Goal: Transaction & Acquisition: Obtain resource

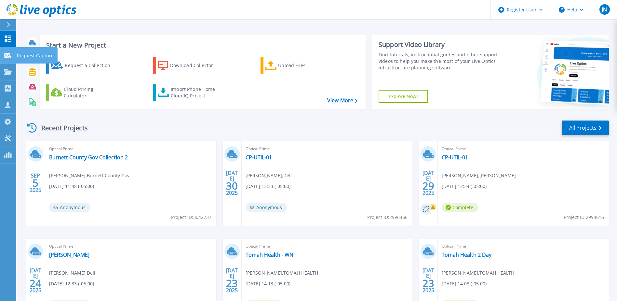
click at [6, 55] on icon at bounding box center [8, 55] width 8 height 5
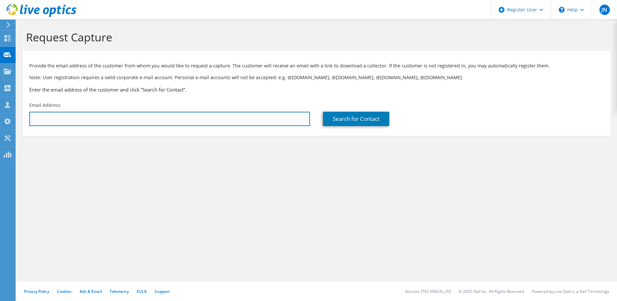
click at [67, 124] on input "text" at bounding box center [169, 119] width 281 height 14
paste input "[PERSON_NAME] <[PERSON_NAME][EMAIL_ADDRESS][PERSON_NAME][DOMAIN_NAME]>"
drag, startPoint x: 68, startPoint y: 119, endPoint x: 31, endPoint y: 121, distance: 37.2
click at [31, 121] on input "Aubert, Bryan <bryan.aubert@burnettcountywi.gov>" at bounding box center [169, 119] width 281 height 14
click at [141, 118] on input "bryan.aubert@burnettcountywi.gov>" at bounding box center [169, 119] width 281 height 14
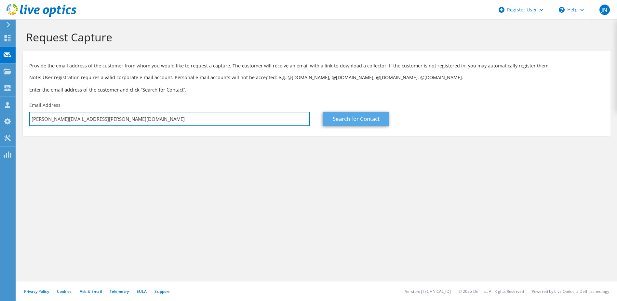
type input "bryan.aubert@burnettcountywi.gov"
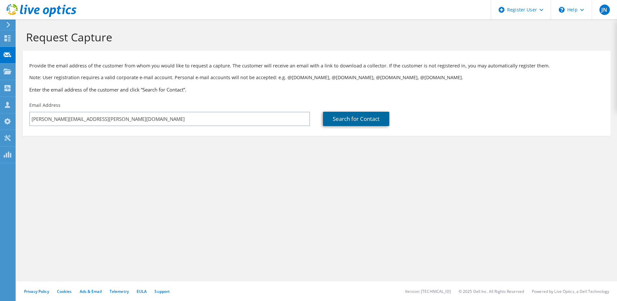
click at [345, 122] on link "Search for Contact" at bounding box center [356, 119] width 66 height 14
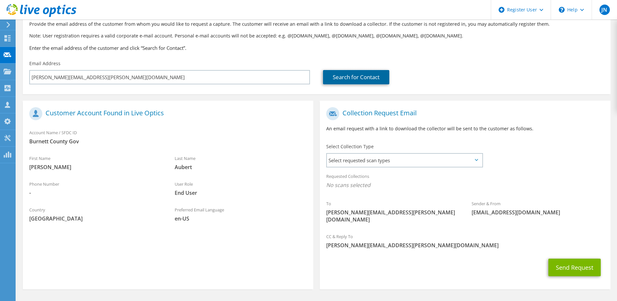
scroll to position [42, 0]
click at [439, 143] on div "Select Collection Type Select requested scan types Server Virtualization Optica…" at bounding box center [404, 154] width 157 height 23
click at [431, 156] on span "Select requested scan types" at bounding box center [404, 159] width 155 height 13
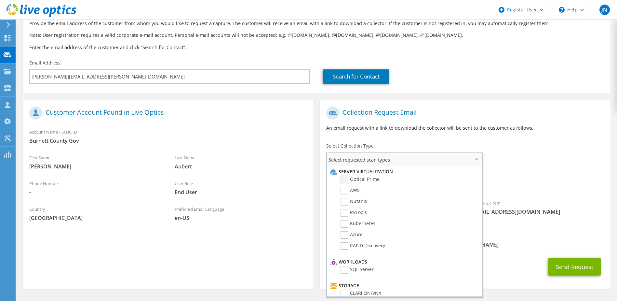
click at [344, 179] on label "Optical Prime" at bounding box center [360, 179] width 39 height 8
click at [0, 0] on input "Optical Prime" at bounding box center [0, 0] width 0 height 0
click at [589, 260] on button "Send Request" at bounding box center [575, 269] width 52 height 18
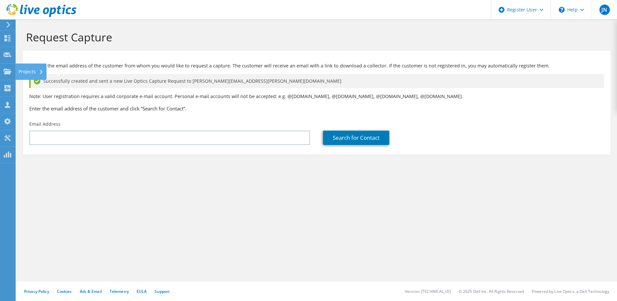
click at [27, 71] on div "Projects" at bounding box center [30, 71] width 31 height 16
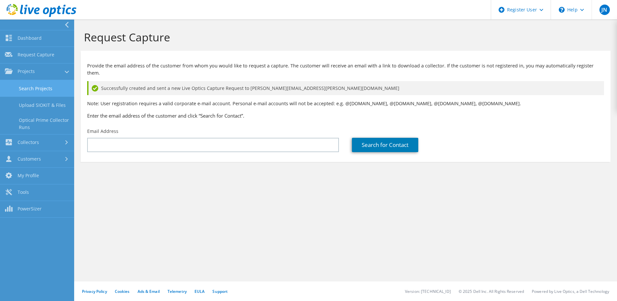
click at [24, 90] on link "Search Projects" at bounding box center [37, 88] width 74 height 17
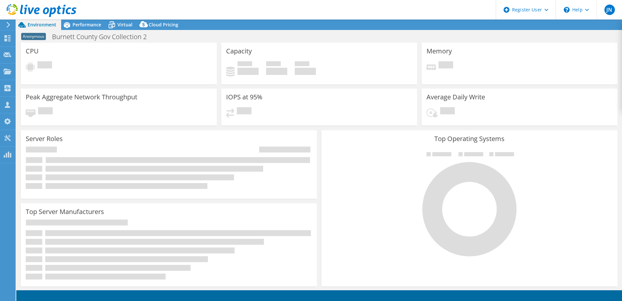
select select "USD"
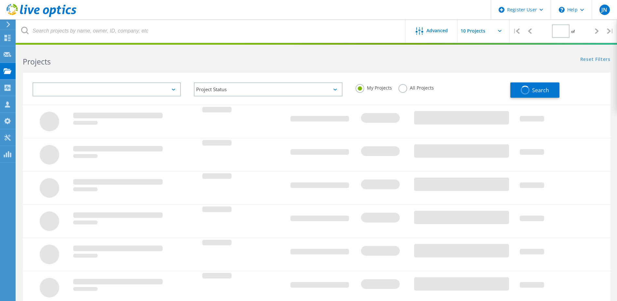
type input "1"
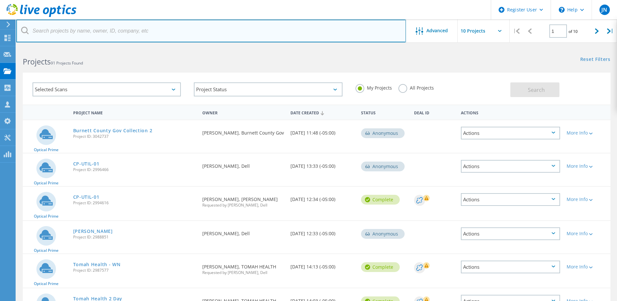
click at [139, 37] on input "text" at bounding box center [211, 31] width 390 height 23
type input "k"
type input "keith lyons"
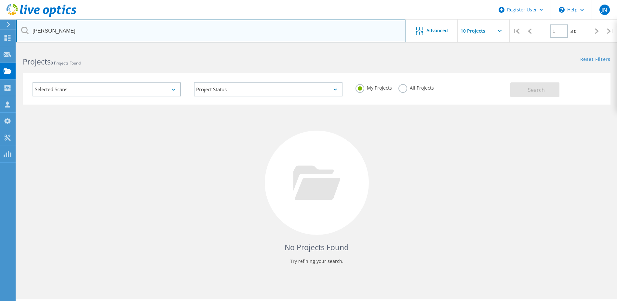
click at [153, 28] on input "keith lyons" at bounding box center [211, 31] width 390 height 23
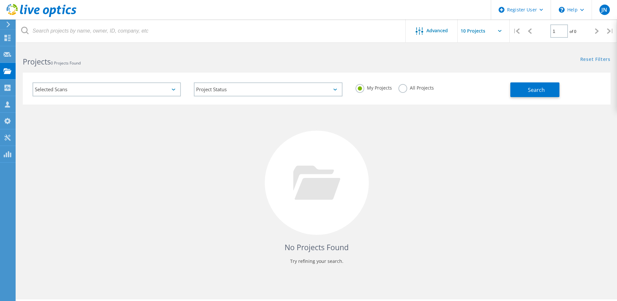
click at [407, 84] on label "All Projects" at bounding box center [416, 87] width 35 height 6
click at [0, 0] on input "All Projects" at bounding box center [0, 0] width 0 height 0
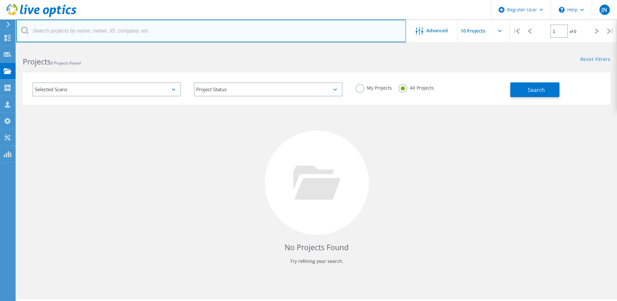
click at [201, 33] on input "text" at bounding box center [211, 31] width 390 height 23
type input "keith lyons"
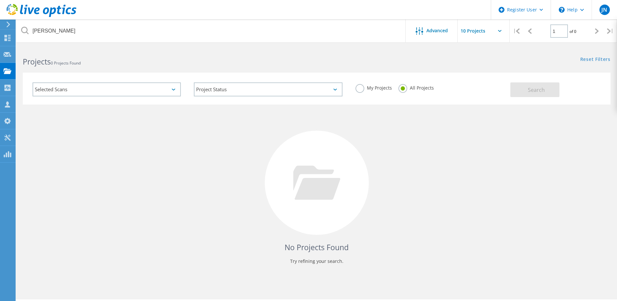
click at [354, 88] on div "My Projects All Projects" at bounding box center [429, 88] width 161 height 24
click at [360, 88] on label "My Projects" at bounding box center [374, 87] width 36 height 6
click at [0, 0] on input "My Projects" at bounding box center [0, 0] width 0 height 0
click at [25, 69] on div "Projects" at bounding box center [31, 71] width 25 height 5
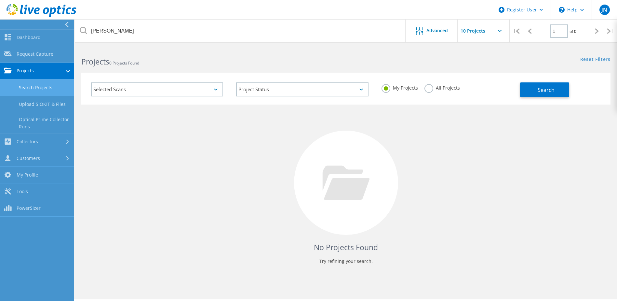
click at [202, 173] on div "No Projects Found Try refining your search." at bounding box center [346, 188] width 530 height 168
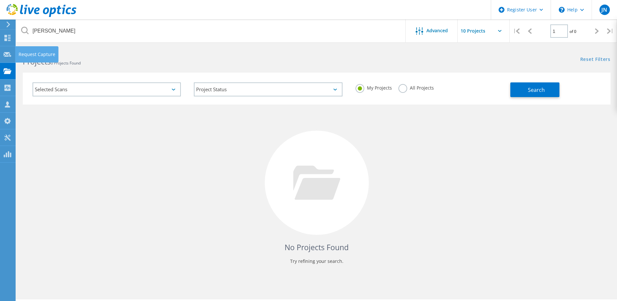
click at [27, 52] on div "Request Capture" at bounding box center [37, 54] width 37 height 5
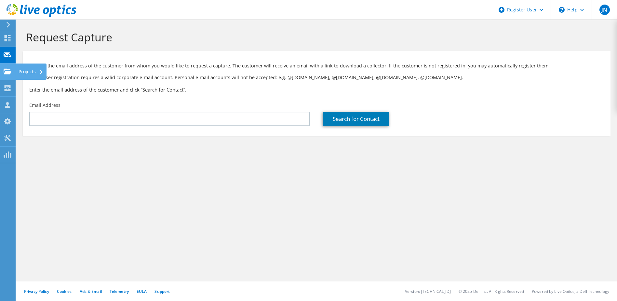
click at [24, 69] on div "Projects" at bounding box center [30, 71] width 31 height 16
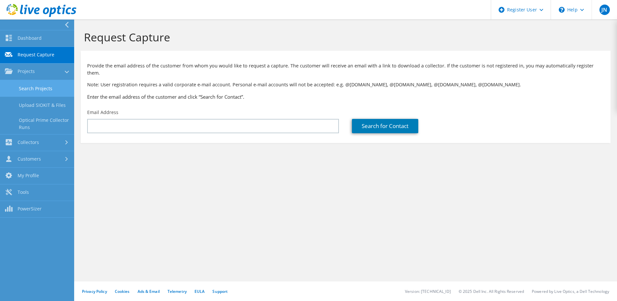
click at [31, 88] on link "Search Projects" at bounding box center [37, 88] width 74 height 17
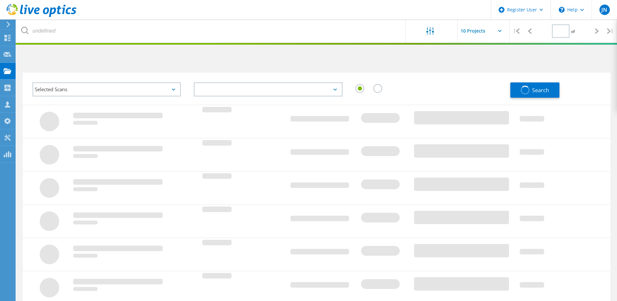
type input "1"
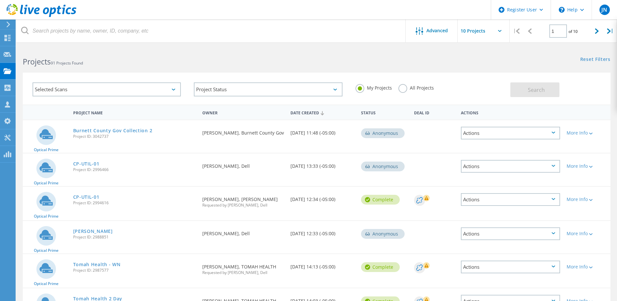
click at [398, 90] on div "My Projects All Projects" at bounding box center [429, 88] width 161 height 24
drag, startPoint x: 398, startPoint y: 90, endPoint x: 404, endPoint y: 88, distance: 6.7
click at [404, 88] on label "All Projects" at bounding box center [416, 87] width 35 height 6
click at [0, 0] on input "All Projects" at bounding box center [0, 0] width 0 height 0
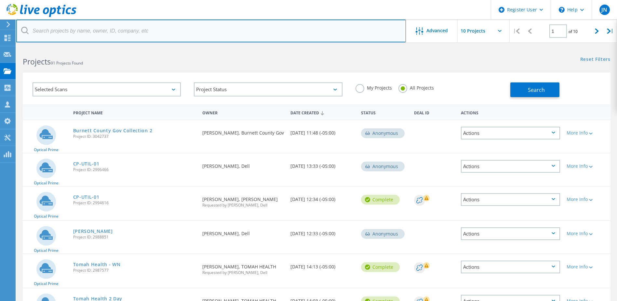
click at [151, 31] on input "text" at bounding box center [211, 31] width 390 height 23
type input "manitowoc"
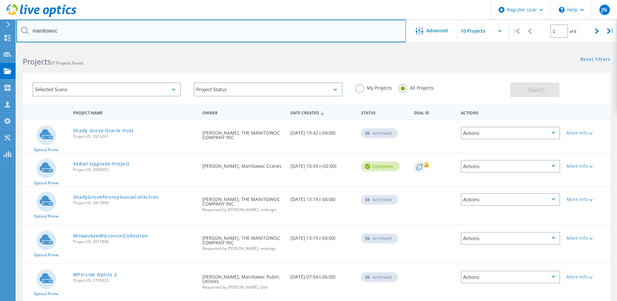
click at [124, 38] on input "manitowoc" at bounding box center [211, 31] width 390 height 23
type input "micah adams"
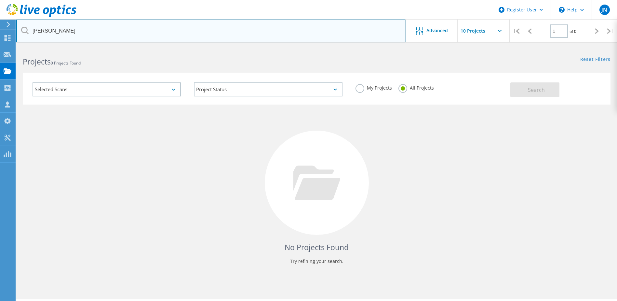
click at [177, 34] on input "micah adams" at bounding box center [211, 31] width 390 height 23
type input "manitowoc"
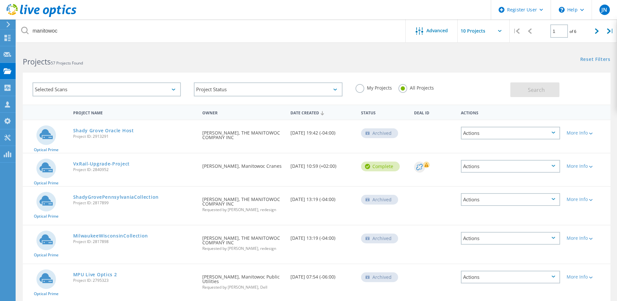
click at [542, 63] on div "Projects 57 Projects Found Reset Filters Show Filters" at bounding box center [316, 55] width 601 height 17
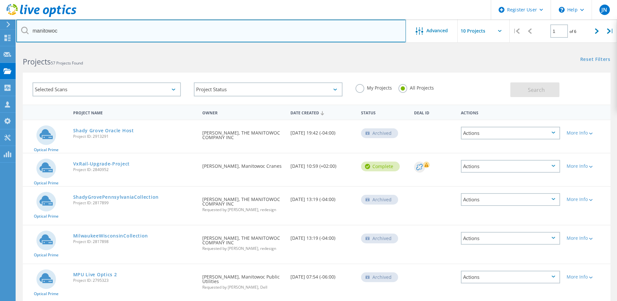
click at [129, 34] on input "manitowoc" at bounding box center [211, 31] width 390 height 23
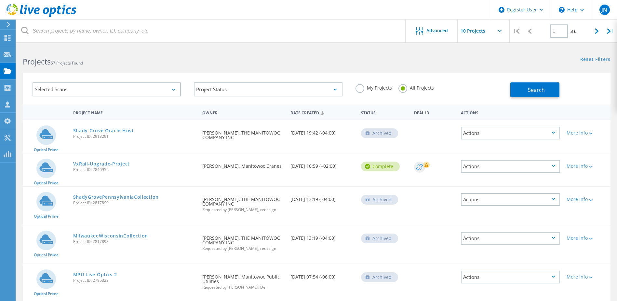
click at [171, 61] on h2 "Projects 57 Projects Found" at bounding box center [166, 61] width 287 height 11
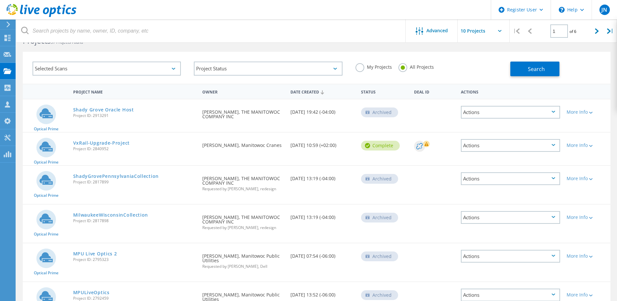
scroll to position [22, 0]
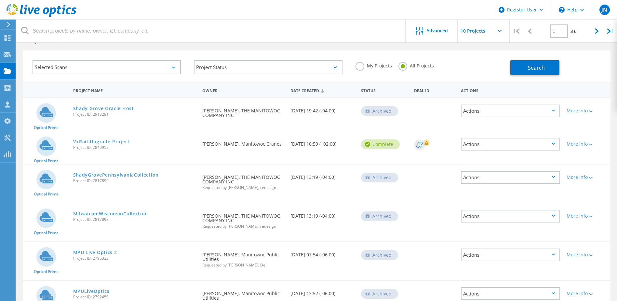
click at [54, 17] on icon at bounding box center [42, 10] width 70 height 13
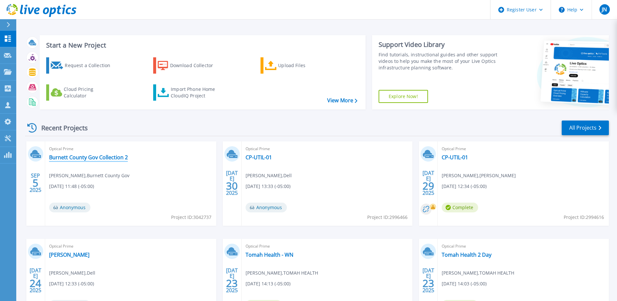
click at [103, 158] on link "Burnett County Gov Collection 2" at bounding box center [88, 157] width 79 height 7
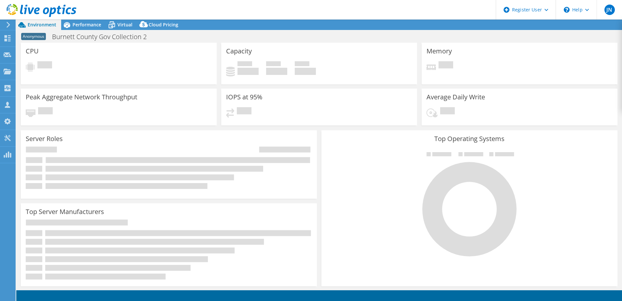
select select "USD"
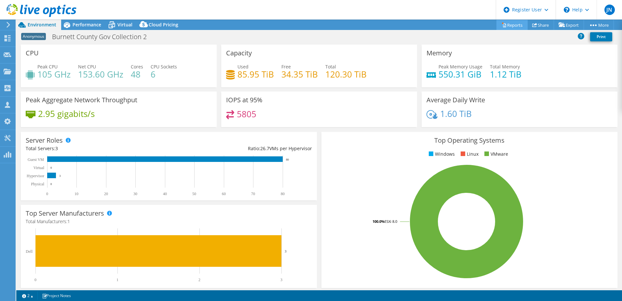
click at [506, 27] on link "Reports" at bounding box center [512, 25] width 31 height 10
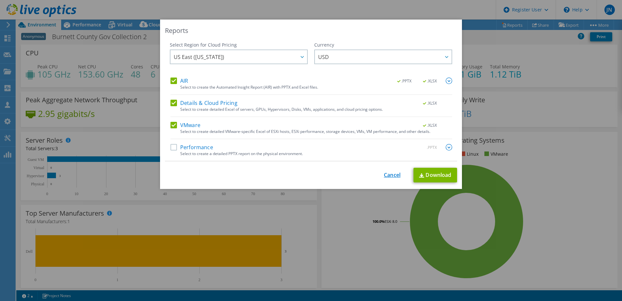
click at [392, 176] on link "Cancel" at bounding box center [392, 175] width 17 height 6
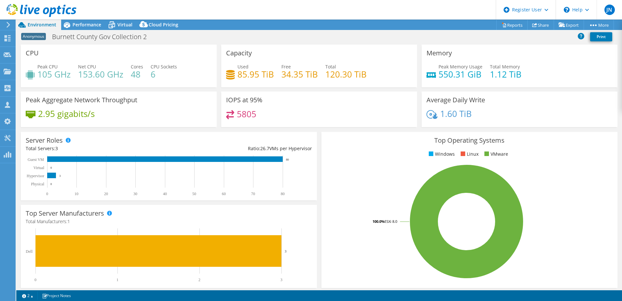
click at [62, 63] on div "Peak CPU 105 GHz" at bounding box center [53, 70] width 33 height 15
click at [37, 8] on use at bounding box center [42, 10] width 70 height 13
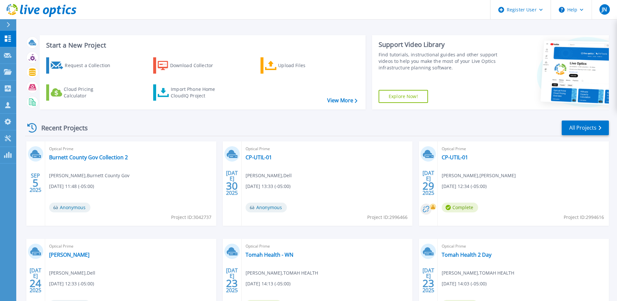
click at [543, 30] on div "Start a New Project Request a Collection Download Collector Upload Files Cloud …" at bounding box center [316, 170] width 601 height 341
click at [8, 58] on icon at bounding box center [8, 55] width 8 height 5
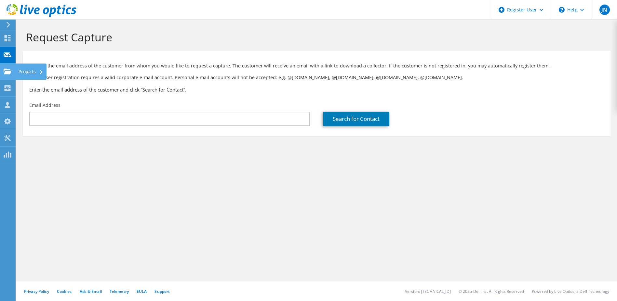
click at [33, 73] on div "Projects" at bounding box center [30, 71] width 31 height 16
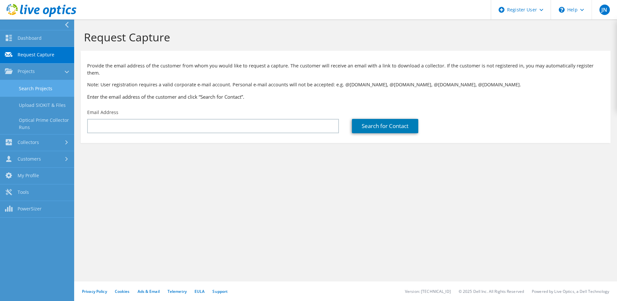
click at [31, 86] on link "Search Projects" at bounding box center [37, 88] width 74 height 17
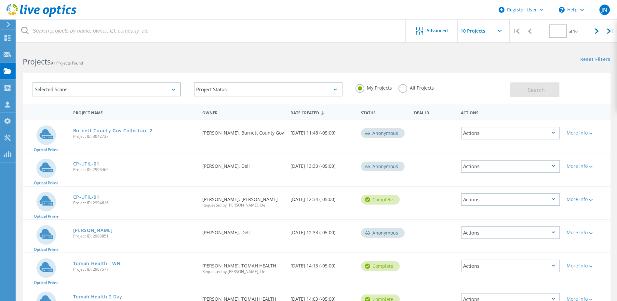
type input "1"
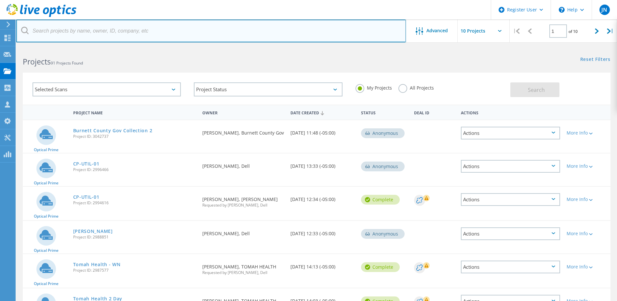
click at [104, 33] on input "text" at bounding box center [211, 31] width 390 height 23
type input "manitowoc"
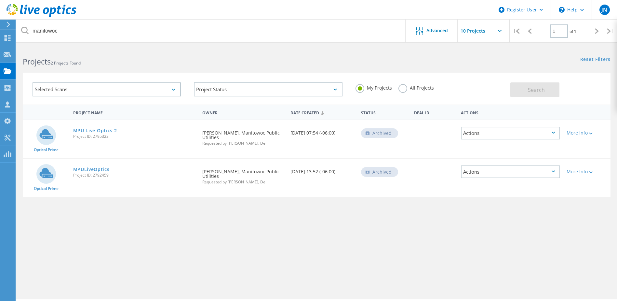
click at [117, 226] on div "Project Name Owner Date Created Status Deal Id Actions Optical Prime MPU Live O…" at bounding box center [317, 188] width 588 height 169
click at [90, 128] on link "MPU Live Optics 2" at bounding box center [95, 130] width 44 height 5
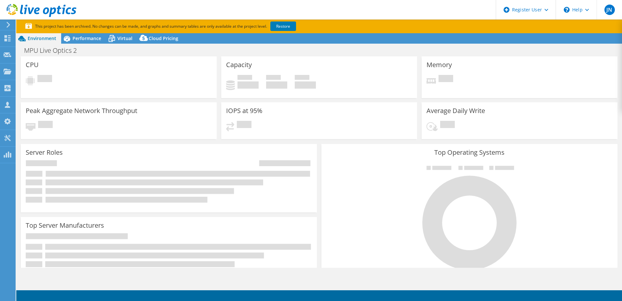
select select "USD"
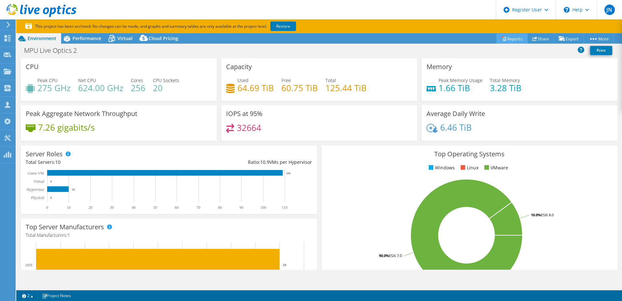
click at [497, 38] on link "Reports" at bounding box center [512, 39] width 31 height 10
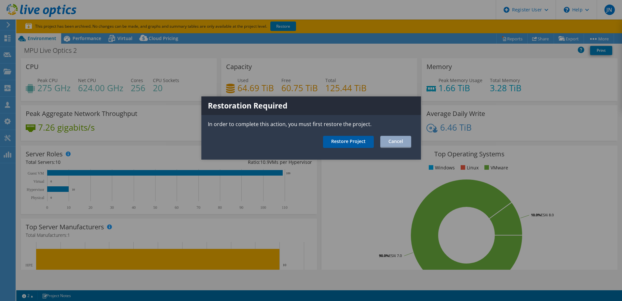
click at [354, 142] on link "Restore Project" at bounding box center [348, 142] width 51 height 12
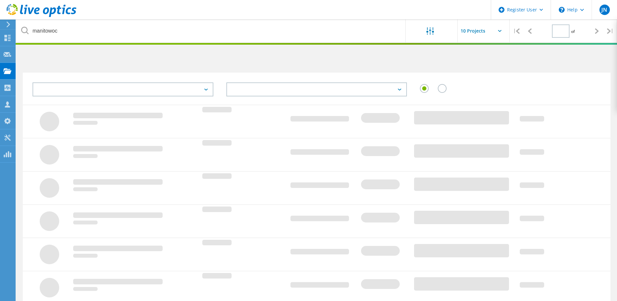
type input "1"
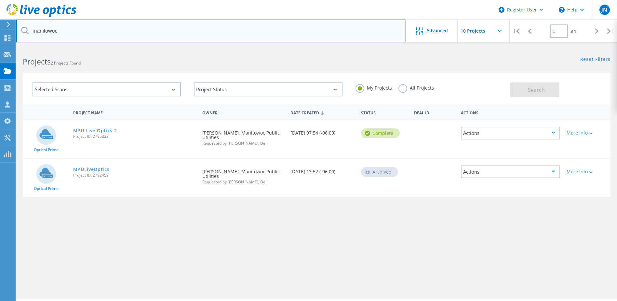
click at [320, 31] on input "manitowoc" at bounding box center [211, 31] width 390 height 23
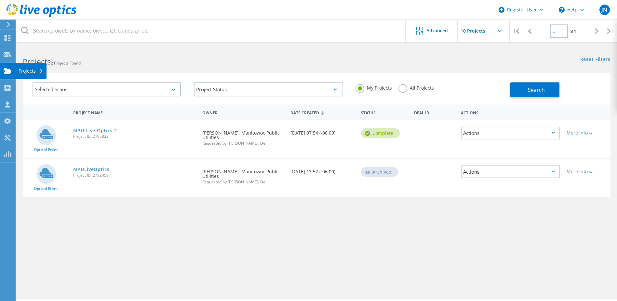
click at [27, 73] on div "Projects" at bounding box center [31, 71] width 25 height 5
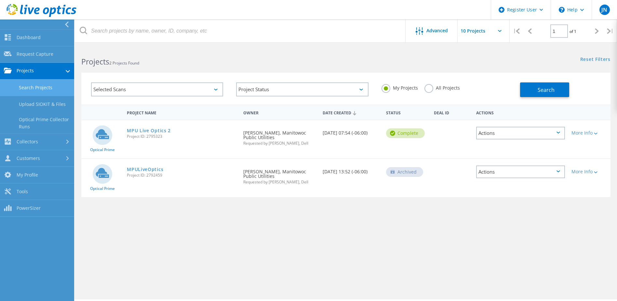
click at [32, 87] on link "Search Projects" at bounding box center [37, 87] width 74 height 17
click at [32, 89] on link "Search Projects" at bounding box center [37, 87] width 74 height 17
click at [65, 70] on link "Projects" at bounding box center [37, 71] width 74 height 17
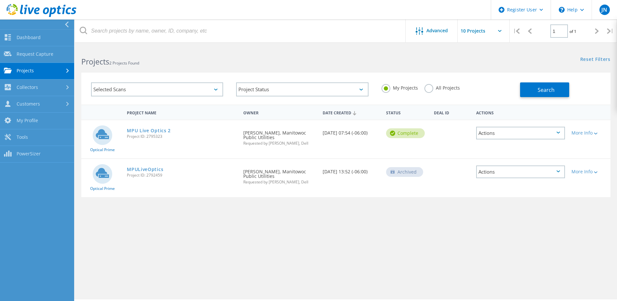
click at [65, 70] on div at bounding box center [68, 71] width 7 height 4
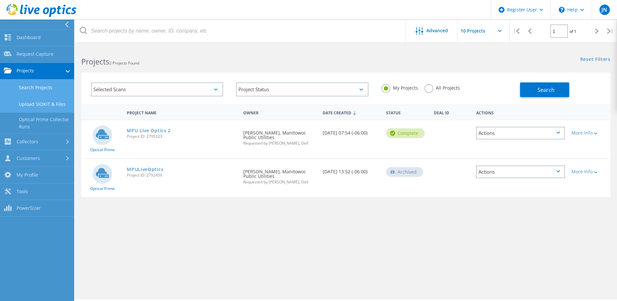
click at [26, 98] on link "Upload SIOKIT & Files" at bounding box center [37, 104] width 74 height 17
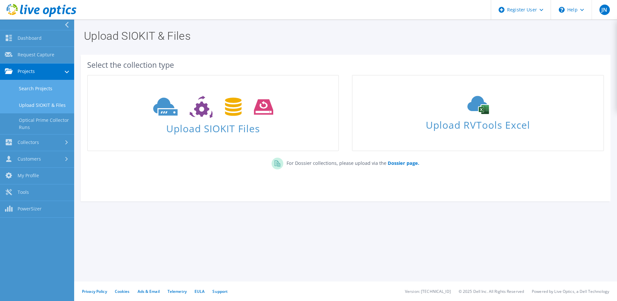
click at [34, 85] on link "Search Projects" at bounding box center [37, 88] width 74 height 17
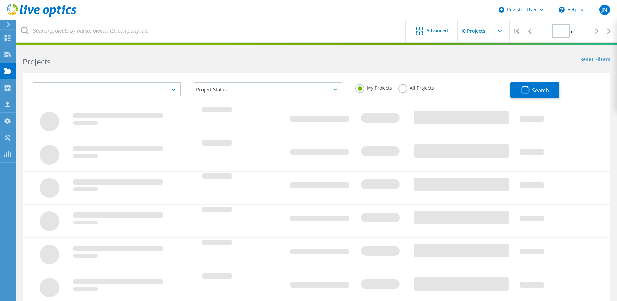
type input "1"
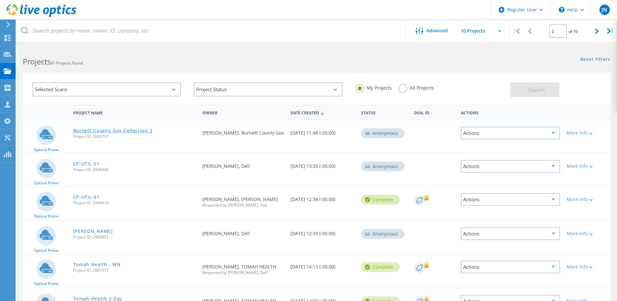
click at [95, 129] on link "Burnett County Gov Collection 2" at bounding box center [112, 130] width 79 height 5
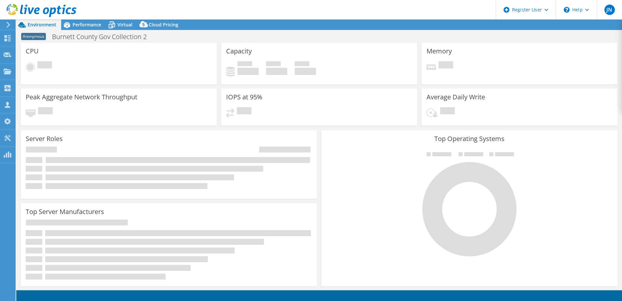
select select "USD"
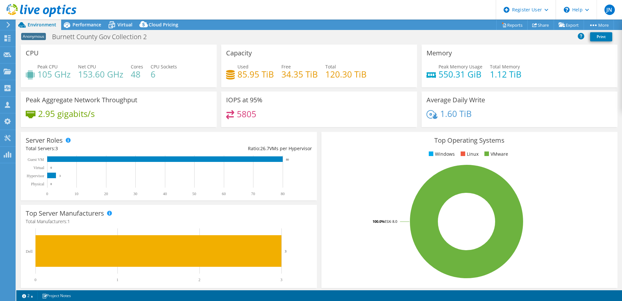
click at [71, 61] on div "CPU Peak CPU 105 GHz Net CPU 153.60 GHz Cores 48 CPU Sockets 6" at bounding box center [119, 66] width 196 height 43
click at [25, 69] on div "Projects" at bounding box center [30, 71] width 31 height 16
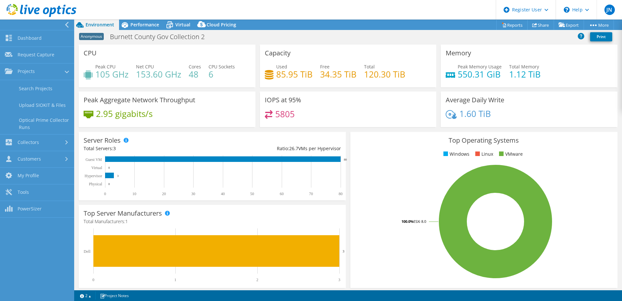
click at [70, 22] on div at bounding box center [67, 25] width 7 height 6
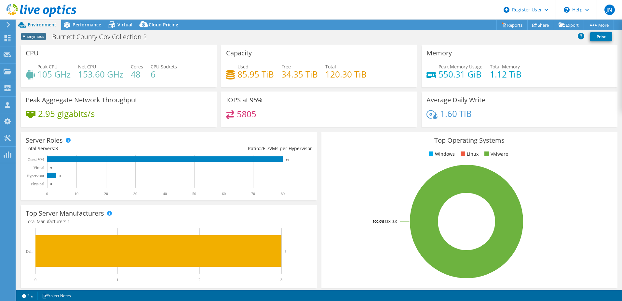
click at [71, 53] on div "CPU Peak CPU 105 GHz Net CPU 153.60 GHz Cores 48 CPU Sockets 6" at bounding box center [119, 66] width 196 height 43
click at [27, 74] on div "Projects" at bounding box center [30, 71] width 31 height 16
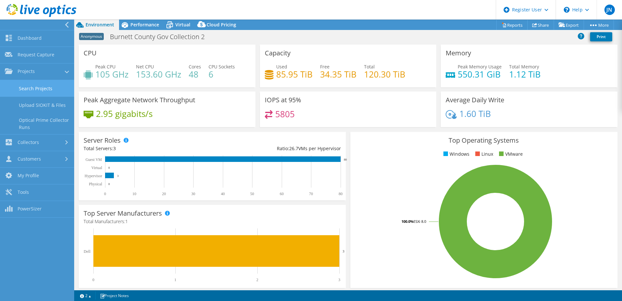
click at [35, 90] on link "Search Projects" at bounding box center [37, 88] width 74 height 17
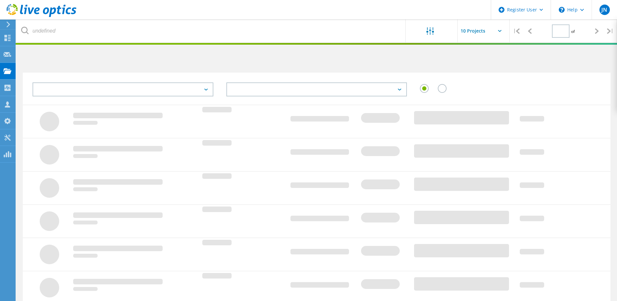
type input "1"
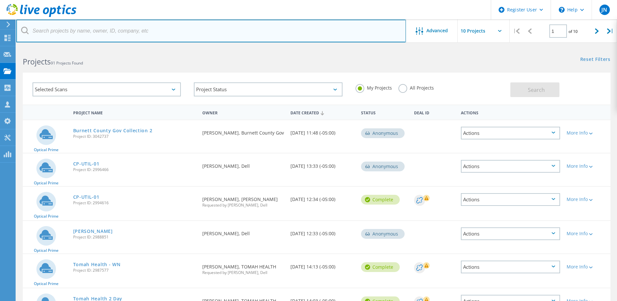
click at [88, 28] on input "text" at bounding box center [211, 31] width 390 height 23
type input "MPU-IMC"
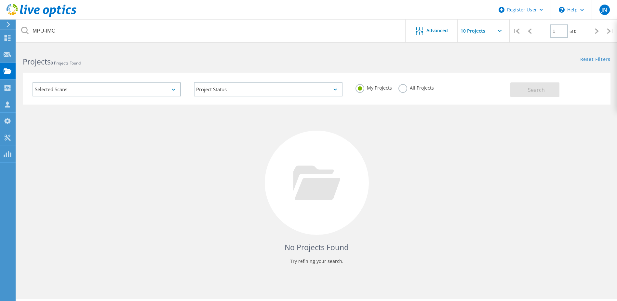
click at [403, 90] on label "All Projects" at bounding box center [416, 87] width 35 height 6
click at [0, 0] on input "All Projects" at bounding box center [0, 0] width 0 height 0
click at [540, 96] on button "Search" at bounding box center [535, 89] width 49 height 15
click at [67, 144] on div "No Projects Found Try refining your search." at bounding box center [317, 188] width 588 height 168
click at [29, 53] on div "Request Capture" at bounding box center [37, 54] width 37 height 5
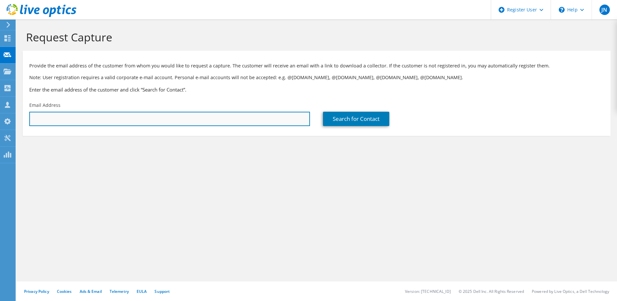
click at [99, 120] on input "text" at bounding box center [169, 119] width 281 height 14
click at [106, 118] on input "text" at bounding box center [169, 119] width 281 height 14
paste input "Micah Adams <MAdams@mpu.org>"
drag, startPoint x: 66, startPoint y: 119, endPoint x: 24, endPoint y: 125, distance: 42.1
click at [24, 125] on div "Email Address Micah Adams <MAdams@mpu.org>" at bounding box center [170, 114] width 294 height 31
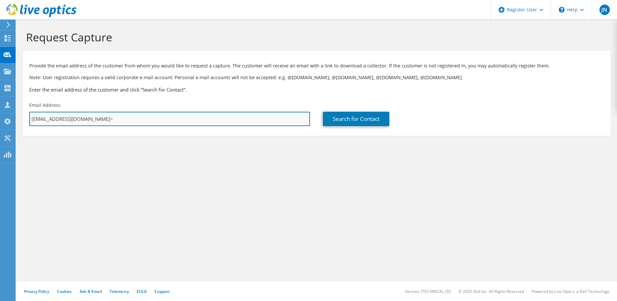
click at [106, 119] on input "MAdams@mpu.org>" at bounding box center [169, 119] width 281 height 14
type input "MAdams@mpu.org"
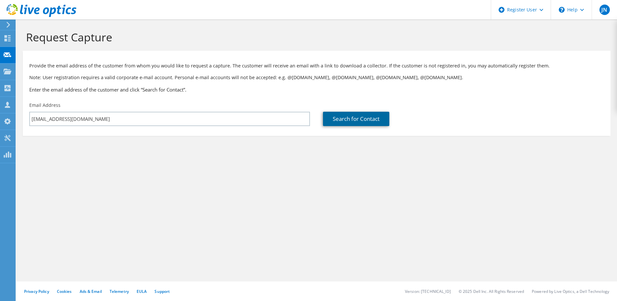
click at [337, 119] on link "Search for Contact" at bounding box center [356, 119] width 66 height 14
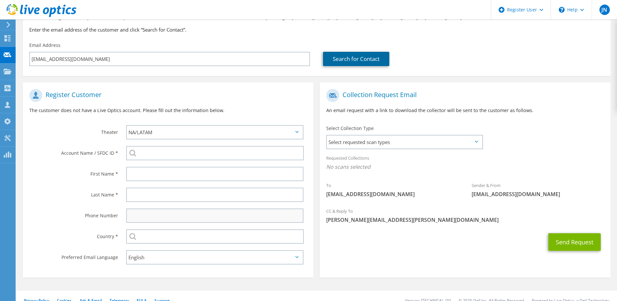
scroll to position [61, 0]
click at [414, 137] on span "Select requested scan types" at bounding box center [404, 141] width 155 height 13
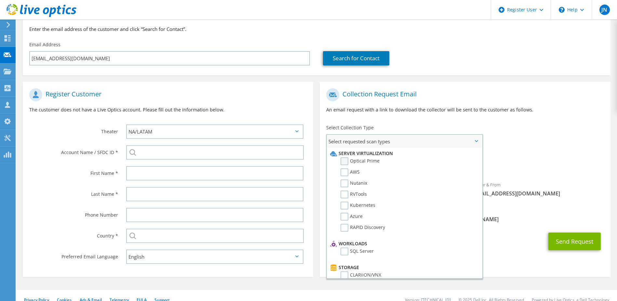
click at [346, 162] on label "Optical Prime" at bounding box center [360, 161] width 39 height 8
click at [0, 0] on input "Optical Prime" at bounding box center [0, 0] width 0 height 0
click at [556, 138] on div "To [EMAIL_ADDRESS][DOMAIN_NAME] Sender & From [EMAIL_ADDRESS][DOMAIN_NAME]" at bounding box center [465, 145] width 291 height 120
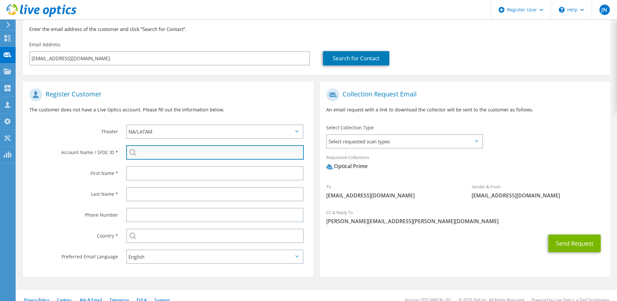
click at [215, 155] on input "search" at bounding box center [215, 152] width 178 height 14
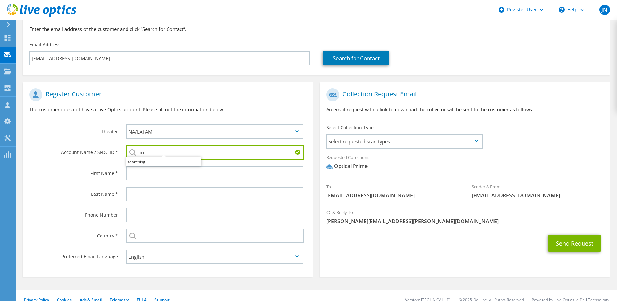
type input "b"
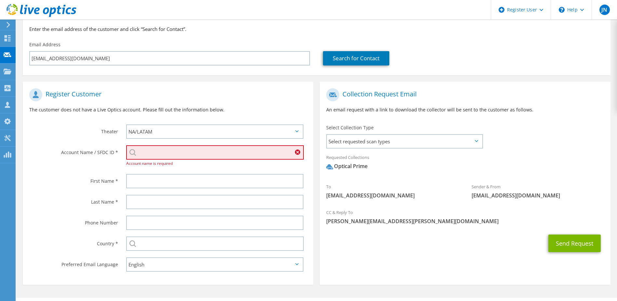
click at [65, 199] on label "Last Name *" at bounding box center [73, 200] width 89 height 10
click at [196, 156] on input "search" at bounding box center [215, 152] width 178 height 14
click at [218, 154] on input "search" at bounding box center [215, 152] width 178 height 14
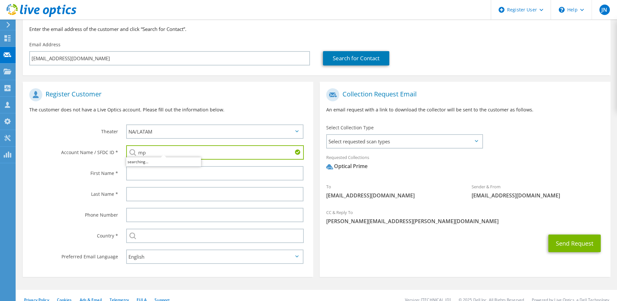
type input "m"
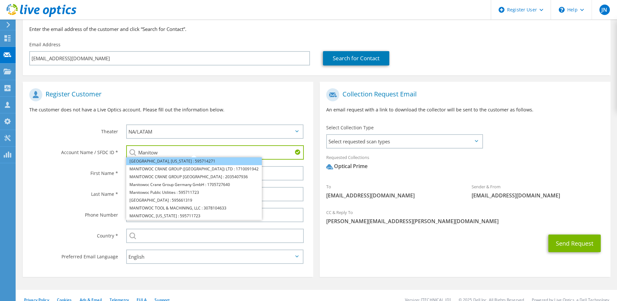
click at [170, 162] on li "[GEOGRAPHIC_DATA], [US_STATE] : 595714271" at bounding box center [194, 161] width 136 height 8
type input "[GEOGRAPHIC_DATA], [US_STATE] : 595714271"
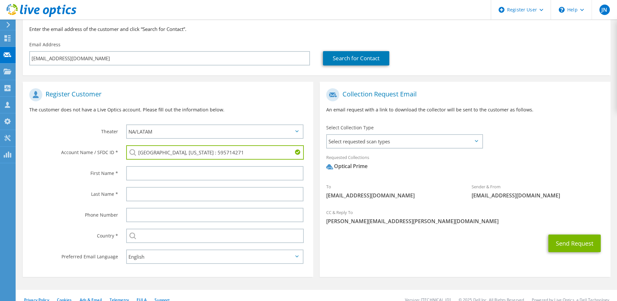
click at [148, 184] on div at bounding box center [217, 194] width 194 height 21
click at [146, 164] on div at bounding box center [217, 173] width 194 height 21
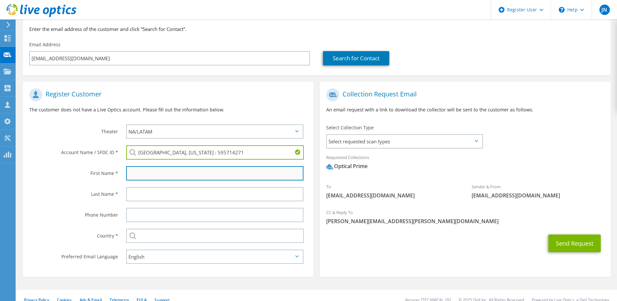
click at [145, 169] on input "text" at bounding box center [215, 173] width 178 height 14
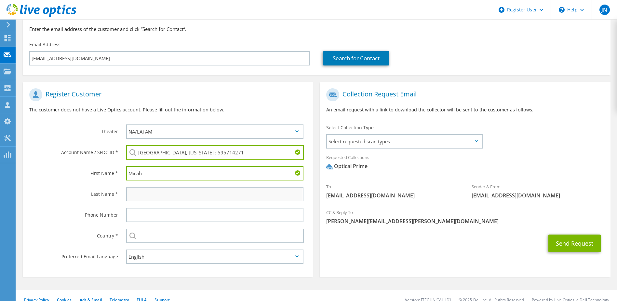
type input "Micah"
click at [148, 198] on input "text" at bounding box center [215, 194] width 178 height 14
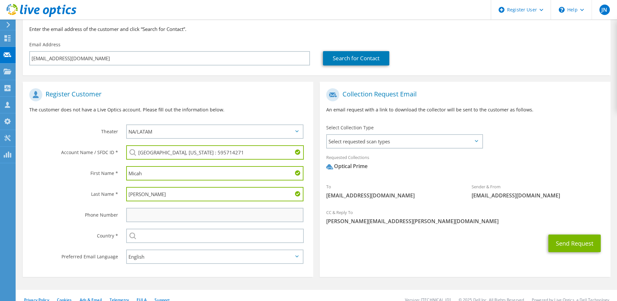
type input "[PERSON_NAME]"
click at [146, 214] on input "text" at bounding box center [215, 215] width 178 height 14
click at [458, 133] on div "Select Collection Type Select requested scan types Server Virtualization Optica…" at bounding box center [404, 135] width 157 height 23
click at [454, 140] on span "Select requested scan types" at bounding box center [404, 141] width 155 height 13
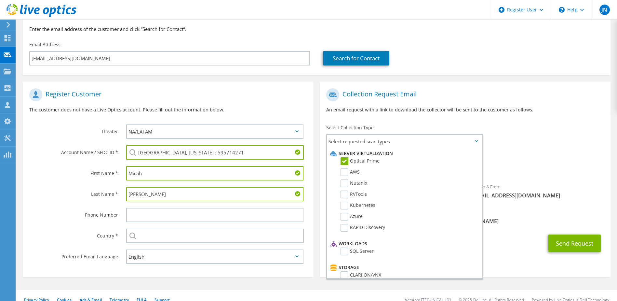
click at [579, 165] on span "Optical Prime" at bounding box center [465, 167] width 278 height 11
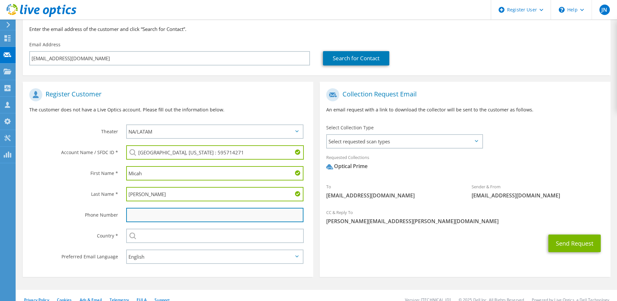
click at [218, 216] on input "text" at bounding box center [215, 215] width 178 height 14
click at [378, 260] on section "Collection Request Email An email request with a link to download the collector…" at bounding box center [465, 179] width 291 height 195
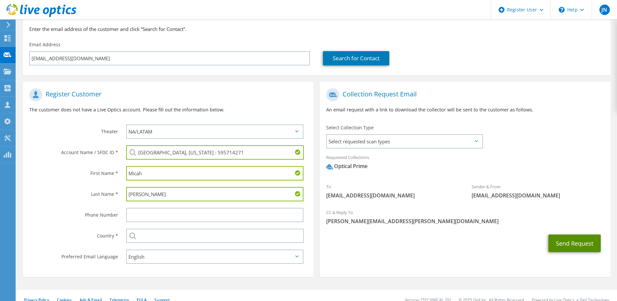
click at [582, 244] on button "Send Request" at bounding box center [575, 243] width 52 height 18
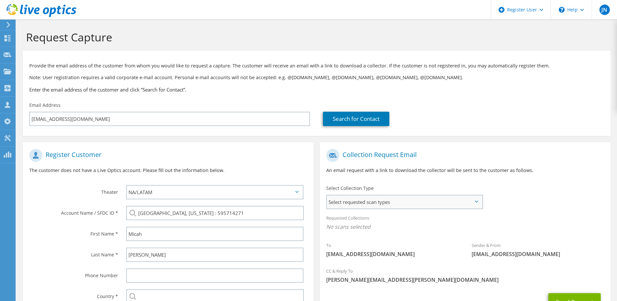
click at [411, 201] on span "Select requested scan types" at bounding box center [404, 201] width 155 height 13
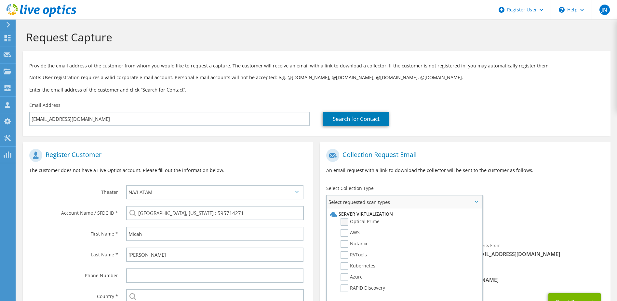
click at [344, 221] on label "Optical Prime" at bounding box center [360, 222] width 39 height 8
click at [0, 0] on input "Optical Prime" at bounding box center [0, 0] width 0 height 0
click at [567, 210] on div "To MAdams@mpu.org Sender & From liveoptics@liveoptics.com" at bounding box center [465, 206] width 291 height 120
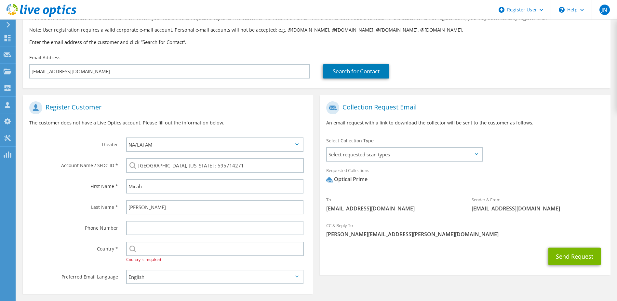
scroll to position [76, 0]
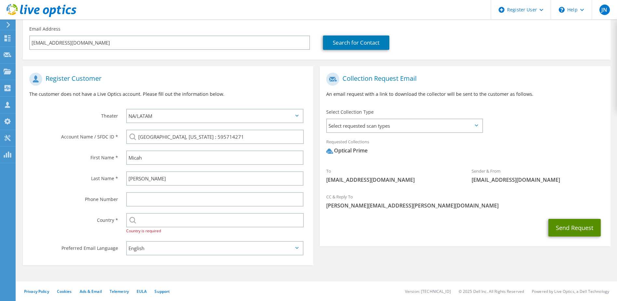
click at [583, 222] on button "Send Request" at bounding box center [575, 228] width 52 height 18
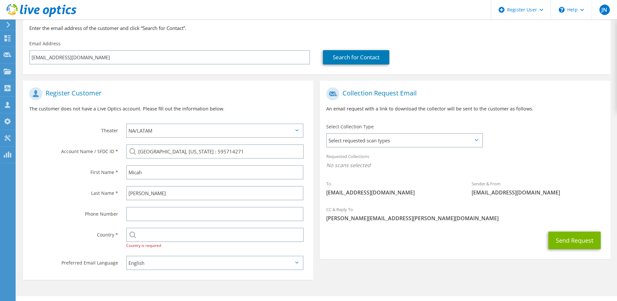
scroll to position [76, 0]
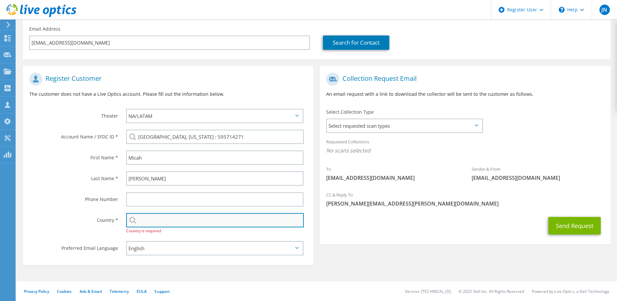
click at [192, 224] on input "text" at bounding box center [215, 220] width 178 height 14
click at [181, 224] on input "text" at bounding box center [215, 220] width 178 height 14
click at [176, 218] on input "text" at bounding box center [215, 220] width 178 height 14
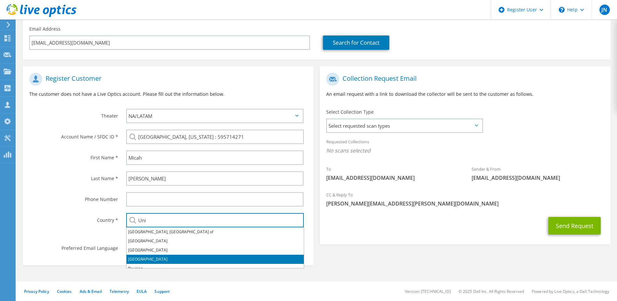
click at [152, 260] on li "[GEOGRAPHIC_DATA]" at bounding box center [215, 259] width 177 height 9
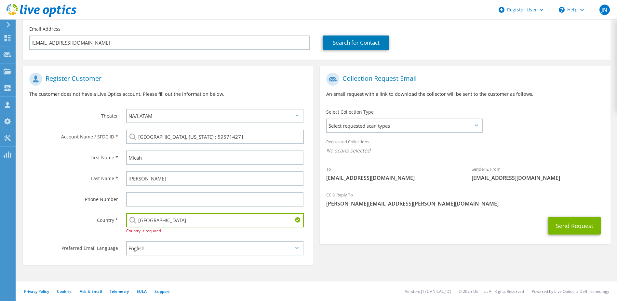
type input "[GEOGRAPHIC_DATA]"
click at [435, 285] on div "Privacy Policy Cookies Ads & Email Telemetry [GEOGRAPHIC_DATA] Support Version:…" at bounding box center [316, 291] width 601 height 20
click at [573, 221] on button "Send Request" at bounding box center [575, 226] width 52 height 18
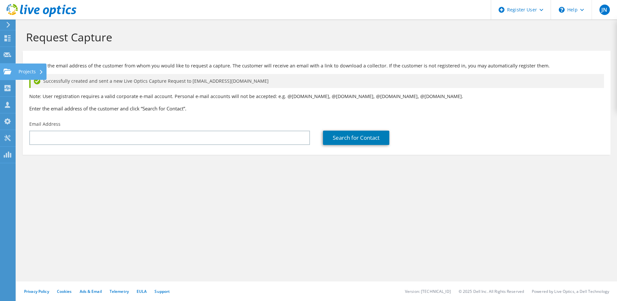
click at [25, 71] on div "Projects" at bounding box center [30, 71] width 31 height 16
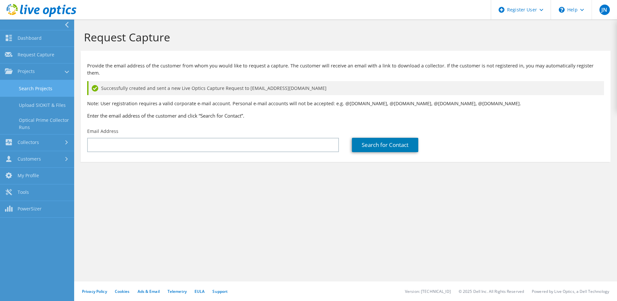
click at [32, 92] on link "Search Projects" at bounding box center [37, 88] width 74 height 17
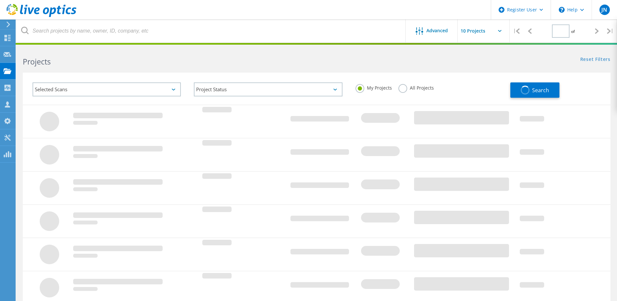
type input "1"
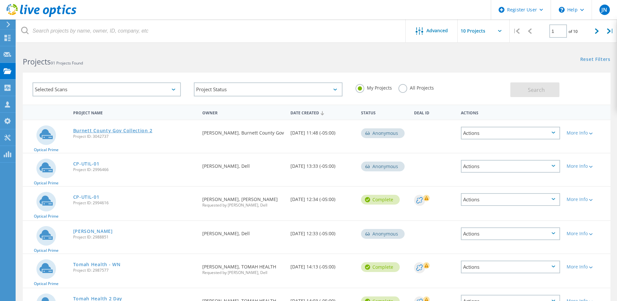
click at [111, 129] on link "Burnett County Gov Collection 2" at bounding box center [112, 130] width 79 height 5
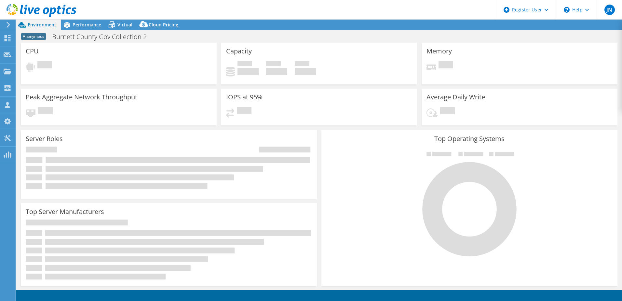
select select "USD"
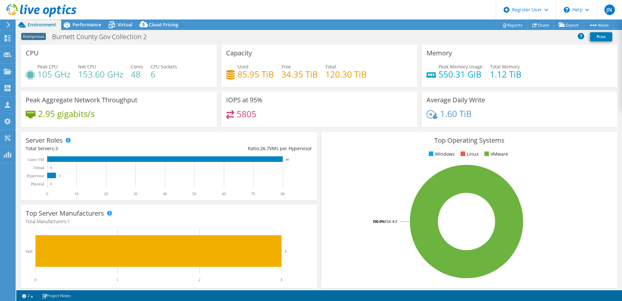
click at [516, 30] on div "Anonymous Burnett County Gov Collection 2 Print" at bounding box center [319, 37] width 606 height 15
click at [510, 24] on link "Reports" at bounding box center [512, 25] width 31 height 10
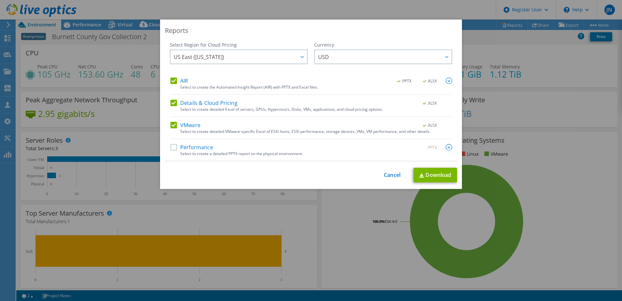
click at [174, 147] on label "Performance" at bounding box center [192, 147] width 43 height 7
click at [0, 0] on input "Performance" at bounding box center [0, 0] width 0 height 0
click at [450, 179] on link "Download" at bounding box center [436, 175] width 44 height 15
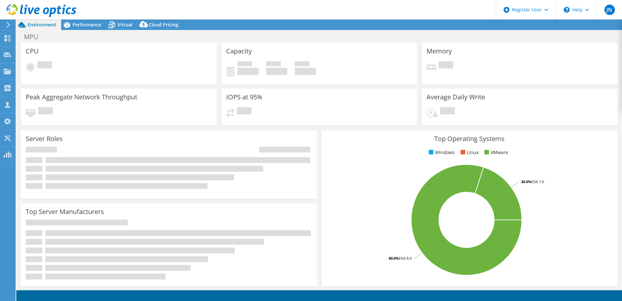
select select "USD"
